Goal: Task Accomplishment & Management: Use online tool/utility

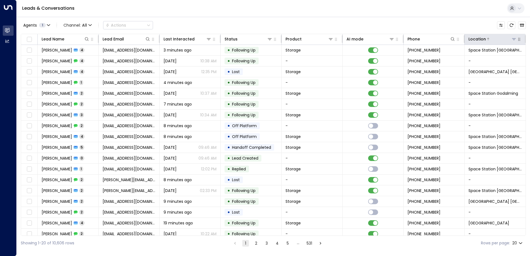
click at [513, 38] on icon at bounding box center [514, 39] width 4 height 4
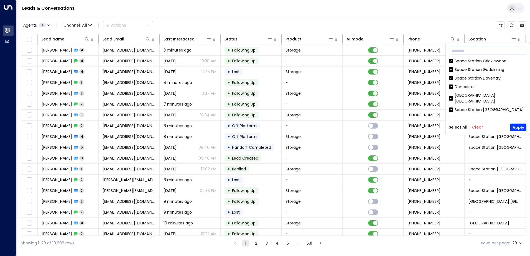
click at [478, 127] on button "Clear" at bounding box center [477, 127] width 11 height 4
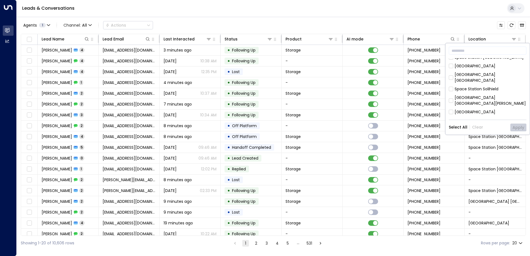
scroll to position [139, 0]
click at [491, 118] on div "Space Station [GEOGRAPHIC_DATA]" at bounding box center [489, 121] width 69 height 6
click at [511, 127] on button "Apply" at bounding box center [518, 128] width 16 height 8
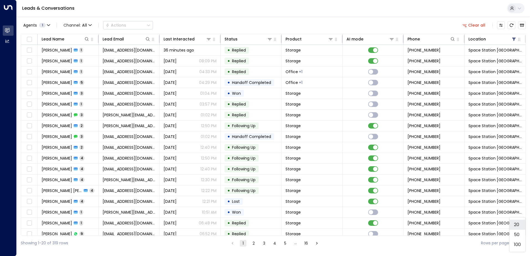
click at [519, 244] on body "Overview Leads & Conversations Leads & Conversations Analytics Analytics Leads …" at bounding box center [265, 125] width 530 height 251
click at [516, 235] on li "50" at bounding box center [517, 235] width 16 height 10
type input "**"
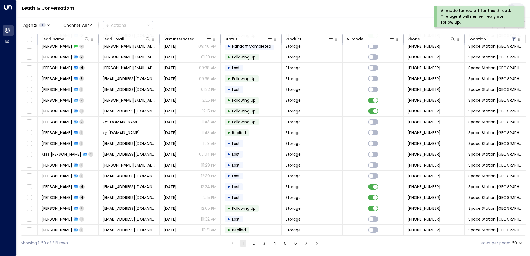
scroll to position [351, 0]
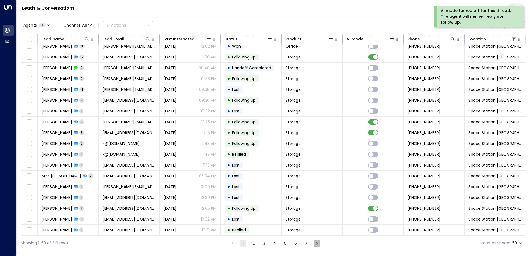
click at [314, 241] on icon "Go to next page" at bounding box center [316, 243] width 5 height 5
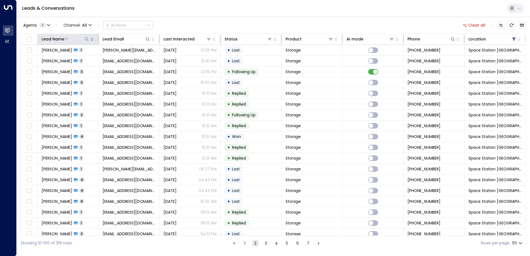
click at [85, 38] on icon at bounding box center [87, 39] width 4 height 4
click at [85, 60] on input "text" at bounding box center [86, 59] width 76 height 10
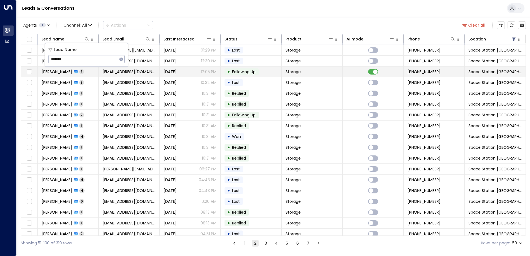
type input "*******"
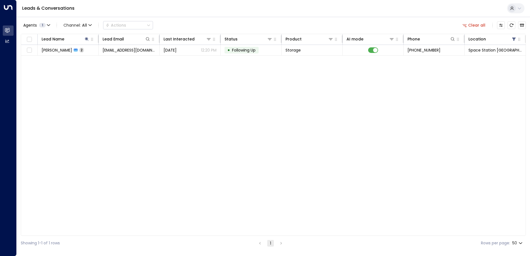
click at [96, 121] on div "Lead Name Lead Email Last Interacted Status Product AI mode Phone Location [PER…" at bounding box center [273, 135] width 505 height 202
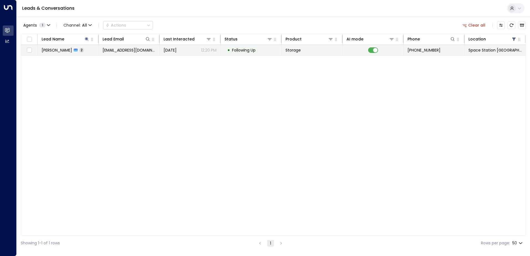
click at [62, 52] on span "[PERSON_NAME]" at bounding box center [57, 50] width 30 height 6
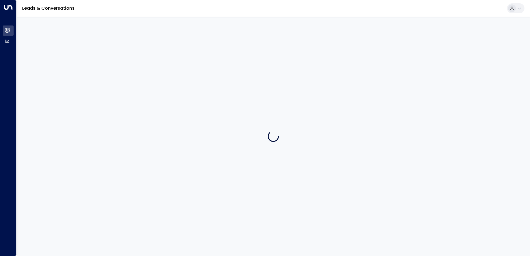
click at [62, 51] on div at bounding box center [273, 136] width 513 height 239
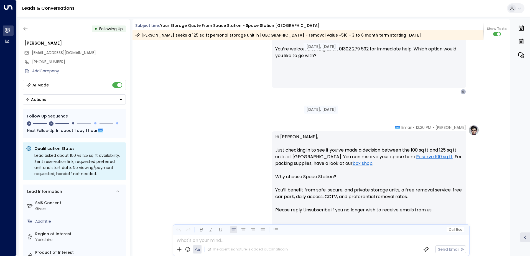
scroll to position [444, 0]
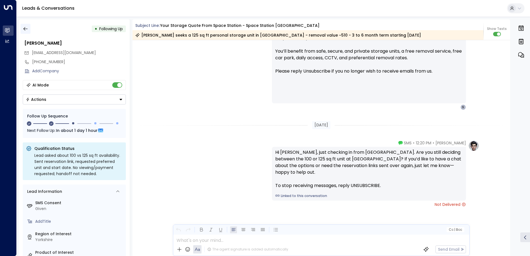
click at [27, 29] on icon "button" at bounding box center [26, 29] width 6 height 6
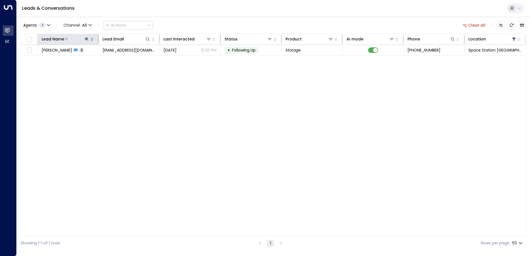
click at [87, 38] on icon at bounding box center [87, 39] width 4 height 4
click at [93, 58] on input "*******" at bounding box center [83, 59] width 69 height 10
type input "*"
type input "*******"
click at [126, 108] on div "Lead Name Lead Email Last Interacted Status Product AI mode Phone Location [PER…" at bounding box center [273, 135] width 505 height 202
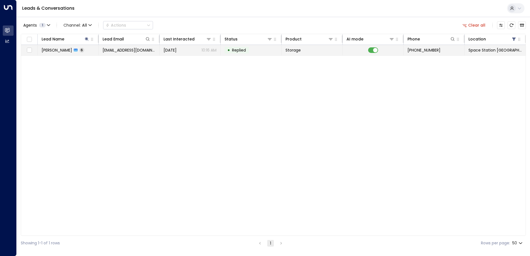
click at [119, 49] on span "[EMAIL_ADDRESS][DOMAIN_NAME]" at bounding box center [129, 50] width 53 height 6
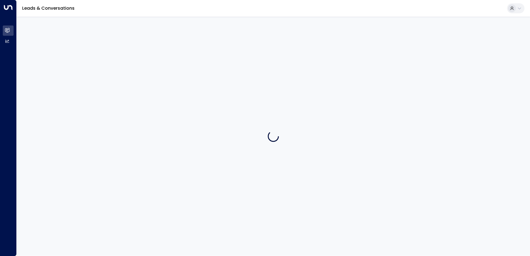
click at [119, 49] on div at bounding box center [273, 136] width 513 height 239
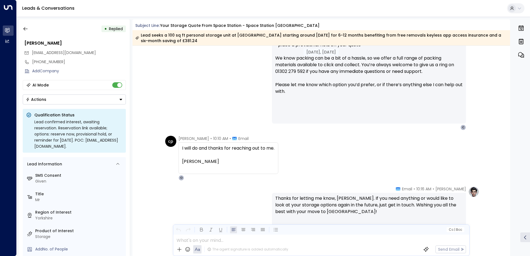
scroll to position [759, 0]
